Goal: Check status: Check status

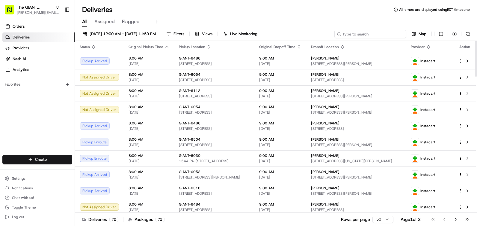
click at [393, 34] on input at bounding box center [371, 34] width 72 height 8
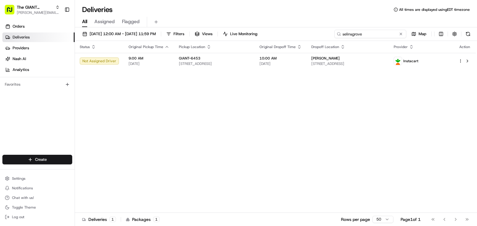
type input "selinsgrove"
click at [17, 27] on span "Orders" at bounding box center [19, 26] width 12 height 5
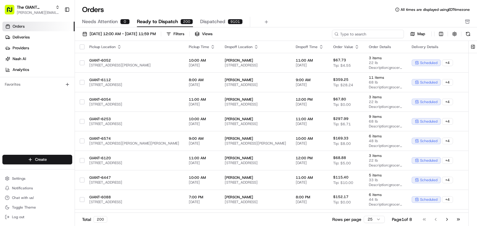
click at [381, 34] on input at bounding box center [368, 34] width 72 height 8
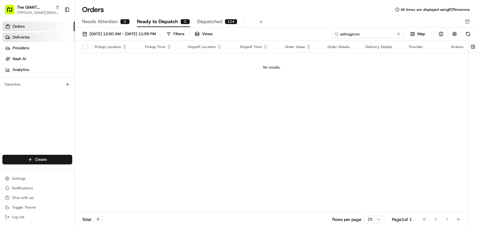
type input "selinsgrove"
click at [23, 37] on span "Deliveries" at bounding box center [21, 36] width 17 height 5
